Goal: Transaction & Acquisition: Order Labs

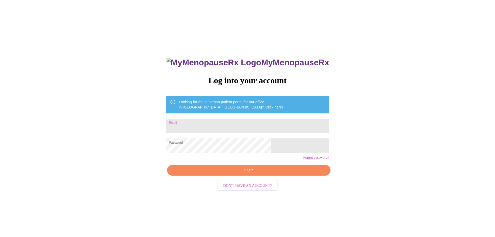
click at [217, 123] on input "Email" at bounding box center [247, 126] width 163 height 15
type input "jennae8675309@gmail.com"
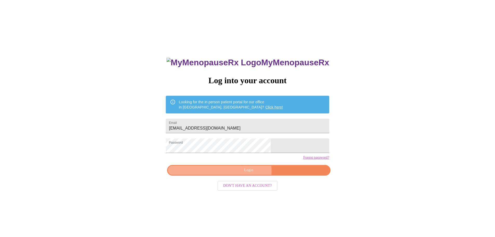
click at [242, 173] on span "Login" at bounding box center [248, 170] width 151 height 6
click at [242, 180] on div "MyMenopauseRx Log into your account Looking for the in person patient portal fo…" at bounding box center [248, 167] width 174 height 237
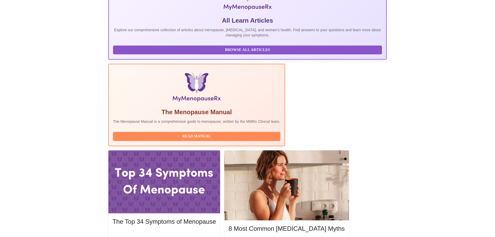
scroll to position [104, 0]
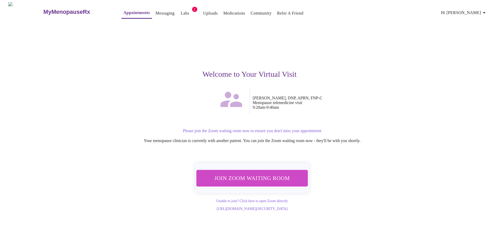
click at [252, 176] on span "Join Zoom Waiting Room" at bounding box center [252, 178] width 98 height 10
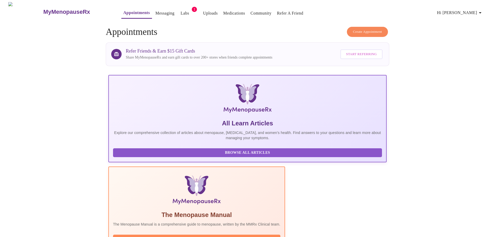
click at [372, 29] on span "Create Appointment" at bounding box center [367, 32] width 29 height 6
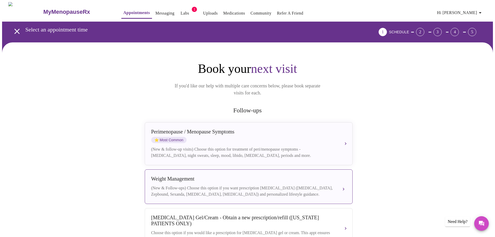
click at [331, 185] on div "(New & Follow-ups) Choose this option if you want prescription [MEDICAL_DATA] (…" at bounding box center [243, 191] width 185 height 12
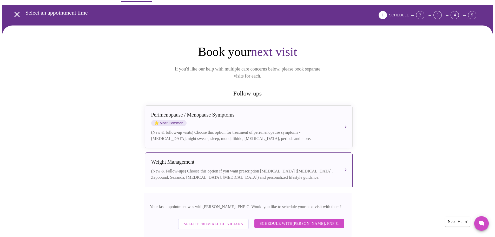
scroll to position [26, 0]
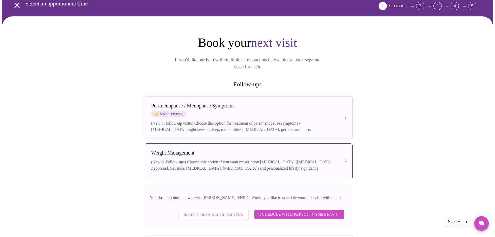
click at [201, 211] on span "Select from All Clinicians" at bounding box center [213, 214] width 59 height 7
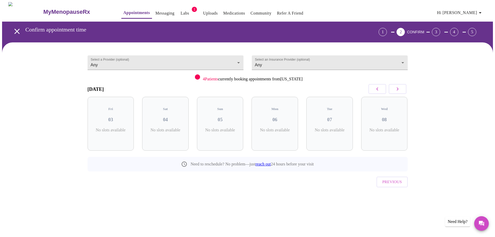
scroll to position [0, 0]
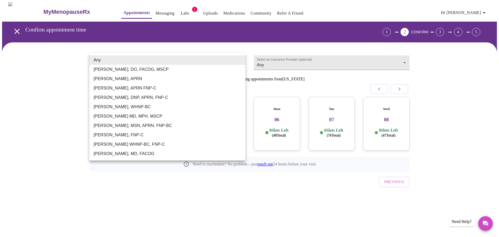
click at [241, 60] on body "MyMenopauseRx Appointments Messaging Labs 1 Uploads Medications Community Refer…" at bounding box center [249, 107] width 495 height 211
click at [120, 97] on li "Jillian Montefusco, DNP, APRN, FNP-C" at bounding box center [167, 97] width 156 height 9
type input "Jillian Montefusco, DNP, APRN, FNP-C"
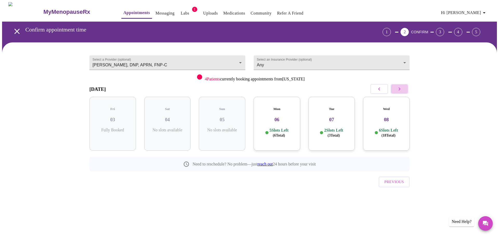
click at [400, 89] on icon "button" at bounding box center [399, 89] width 6 height 6
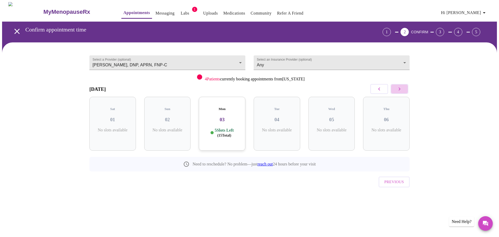
click at [400, 89] on icon "button" at bounding box center [399, 89] width 6 height 6
click at [378, 89] on icon "button" at bounding box center [379, 89] width 6 height 6
click at [401, 88] on icon "button" at bounding box center [399, 89] width 6 height 6
click at [106, 128] on p "7 Slots Left ( 19 Total)" at bounding box center [114, 133] width 19 height 10
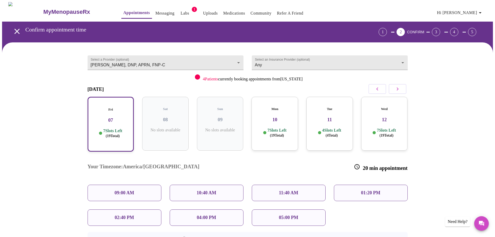
click at [130, 185] on div "09:00 AM" at bounding box center [125, 193] width 74 height 16
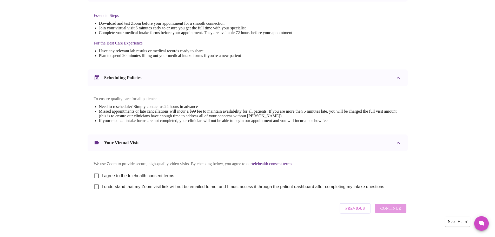
scroll to position [140, 0]
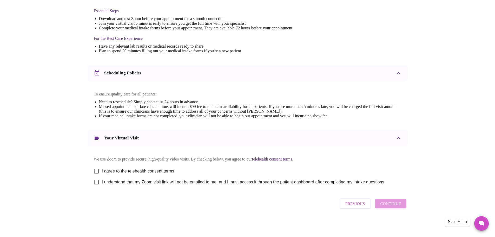
click at [361, 206] on span "Previous" at bounding box center [354, 203] width 19 height 7
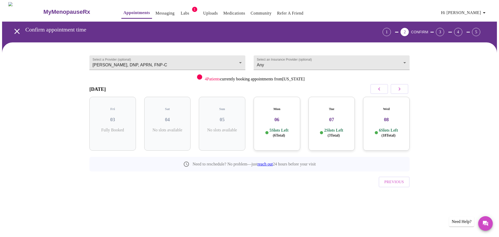
click at [399, 89] on icon "button" at bounding box center [399, 89] width 6 height 6
click at [394, 117] on h3 "31" at bounding box center [386, 120] width 38 height 6
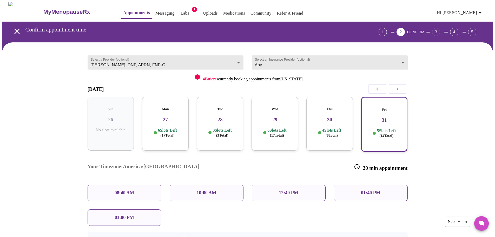
scroll to position [26, 0]
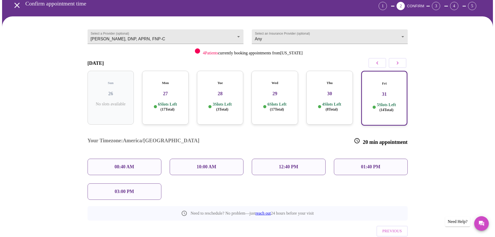
click at [135, 159] on div "08:40 AM" at bounding box center [125, 167] width 74 height 16
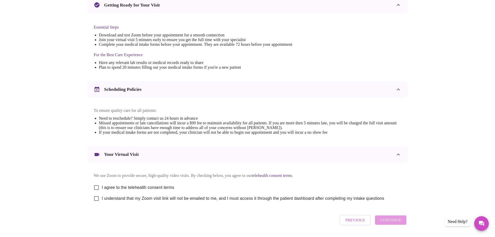
scroll to position [130, 0]
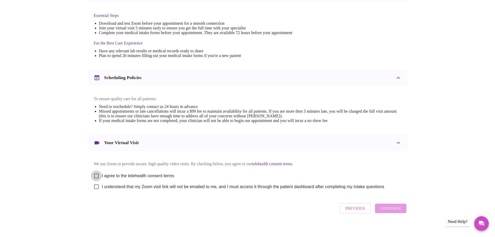
click at [96, 179] on input "I agree to the telehealth consent terms" at bounding box center [96, 175] width 11 height 11
checkbox input "true"
click at [96, 191] on input "I understand that my Zoom visit link will not be emailed to me, and I must acce…" at bounding box center [96, 186] width 11 height 11
checkbox input "true"
click at [391, 212] on span "Continue" at bounding box center [390, 208] width 21 height 7
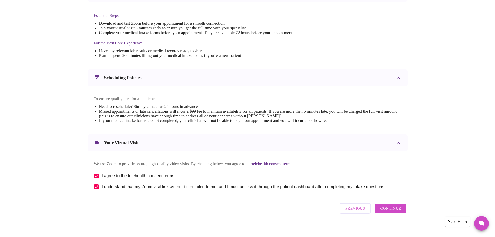
scroll to position [0, 0]
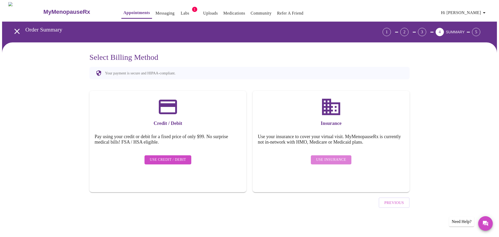
click at [332, 156] on span "Use Insurance" at bounding box center [331, 159] width 30 height 6
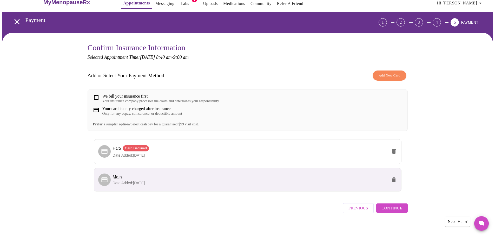
scroll to position [18, 0]
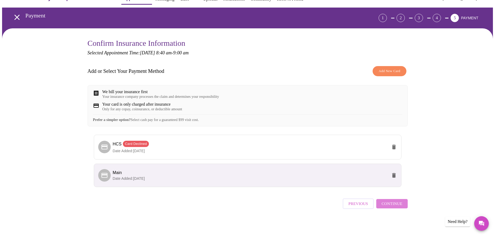
click at [394, 204] on span "Continue" at bounding box center [392, 203] width 21 height 7
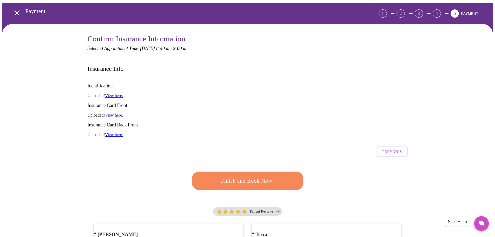
click at [252, 176] on span "Finish and Book Now!" at bounding box center [247, 181] width 96 height 10
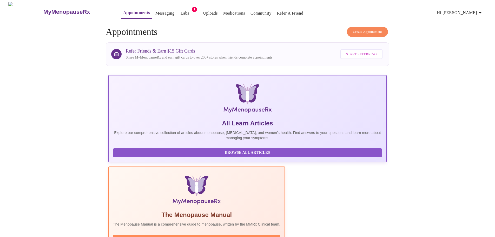
click at [181, 11] on link "Labs" at bounding box center [185, 13] width 9 height 7
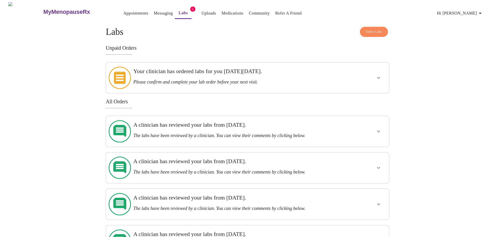
click at [379, 75] on icon "show more" at bounding box center [379, 78] width 6 height 6
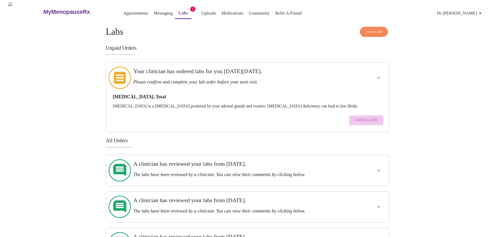
click at [371, 117] on span "Order Labs" at bounding box center [366, 120] width 23 height 6
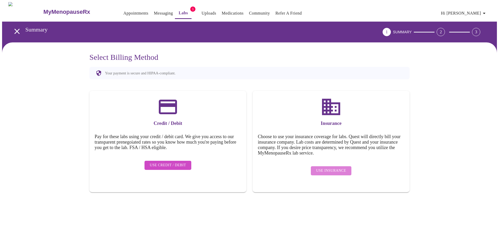
click at [344, 167] on span "Use Insurance" at bounding box center [331, 170] width 30 height 6
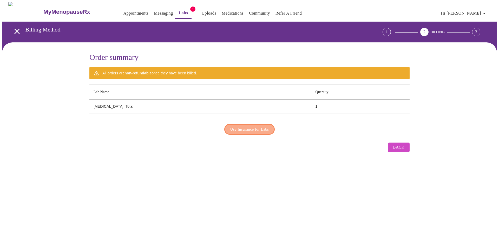
click at [247, 127] on span "Use Insurance for Labs" at bounding box center [249, 129] width 39 height 7
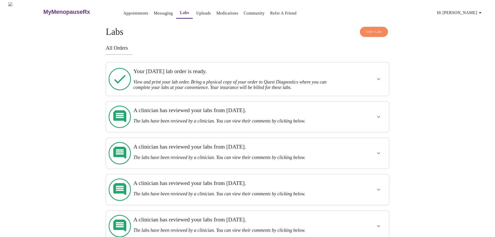
click at [380, 78] on icon "show more" at bounding box center [378, 79] width 3 height 2
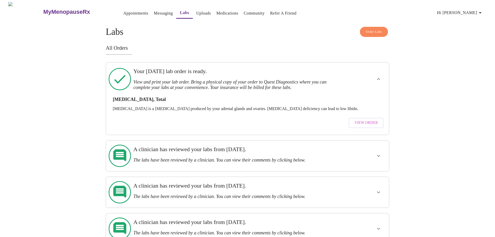
click at [362, 120] on span "View Order" at bounding box center [366, 123] width 23 height 6
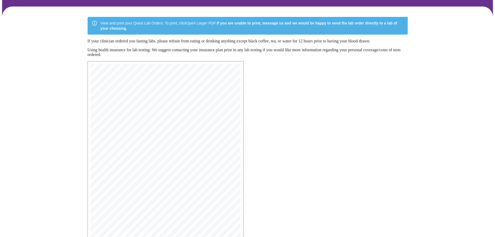
scroll to position [83, 0]
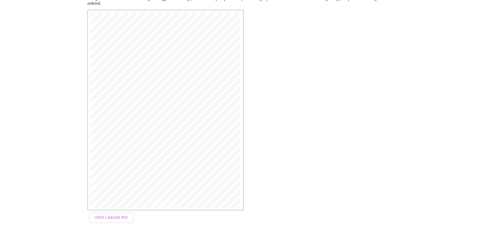
click at [108, 220] on span "Open Larger PDF" at bounding box center [112, 217] width 34 height 6
